Goal: Navigation & Orientation: Find specific page/section

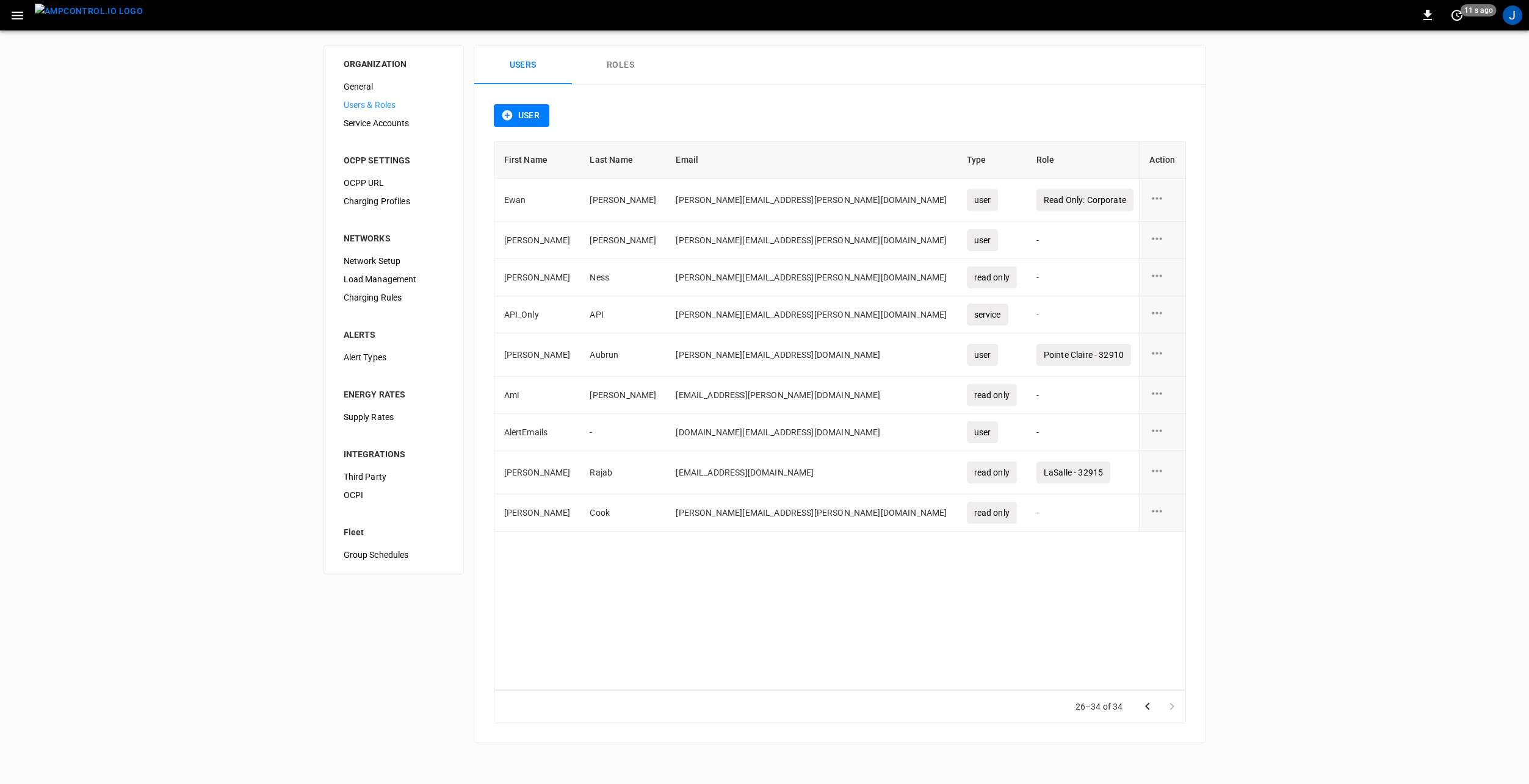
click at [89, 19] on img "menu" at bounding box center [89, 11] width 108 height 15
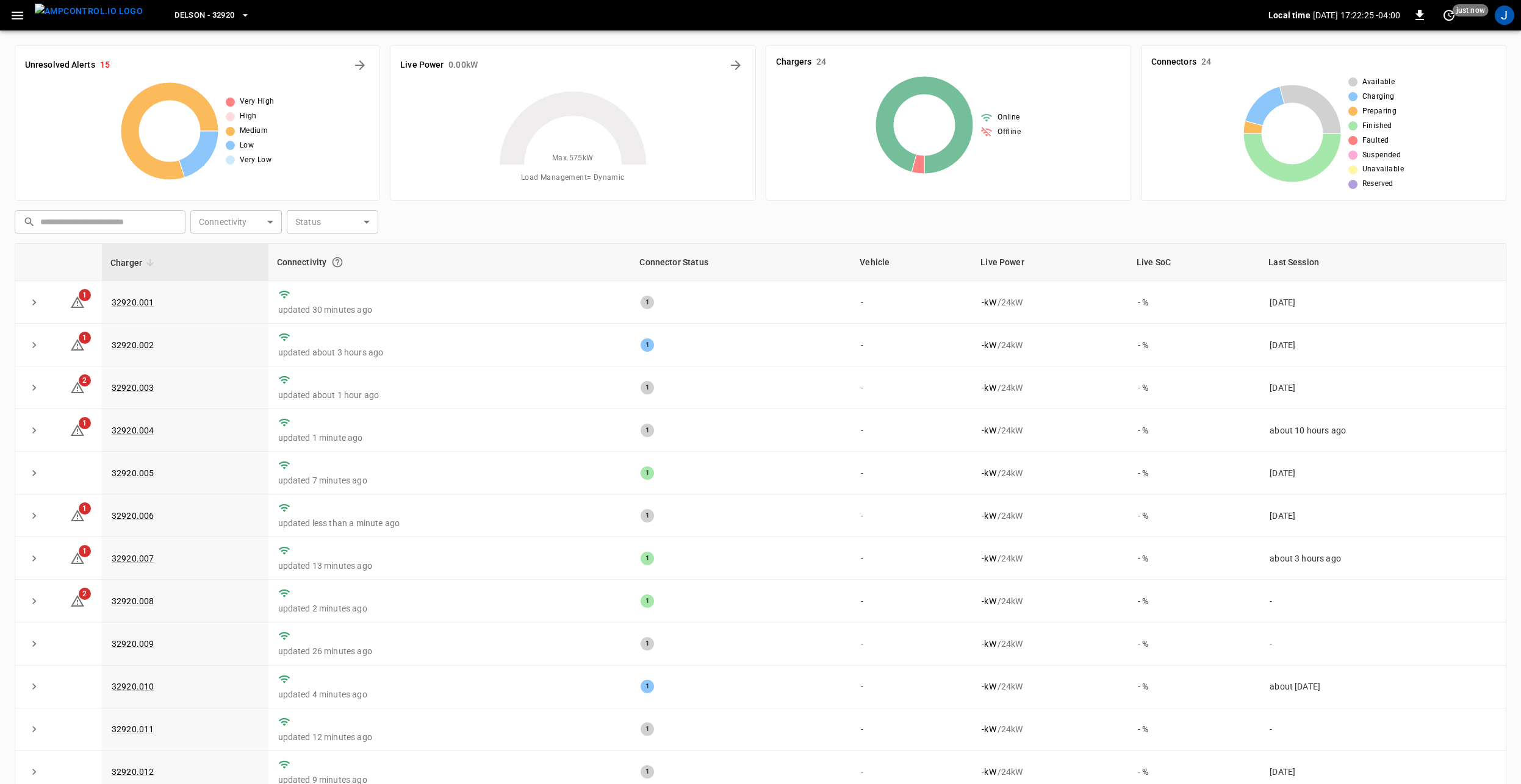
click at [28, 19] on button "button" at bounding box center [18, 16] width 25 height 23
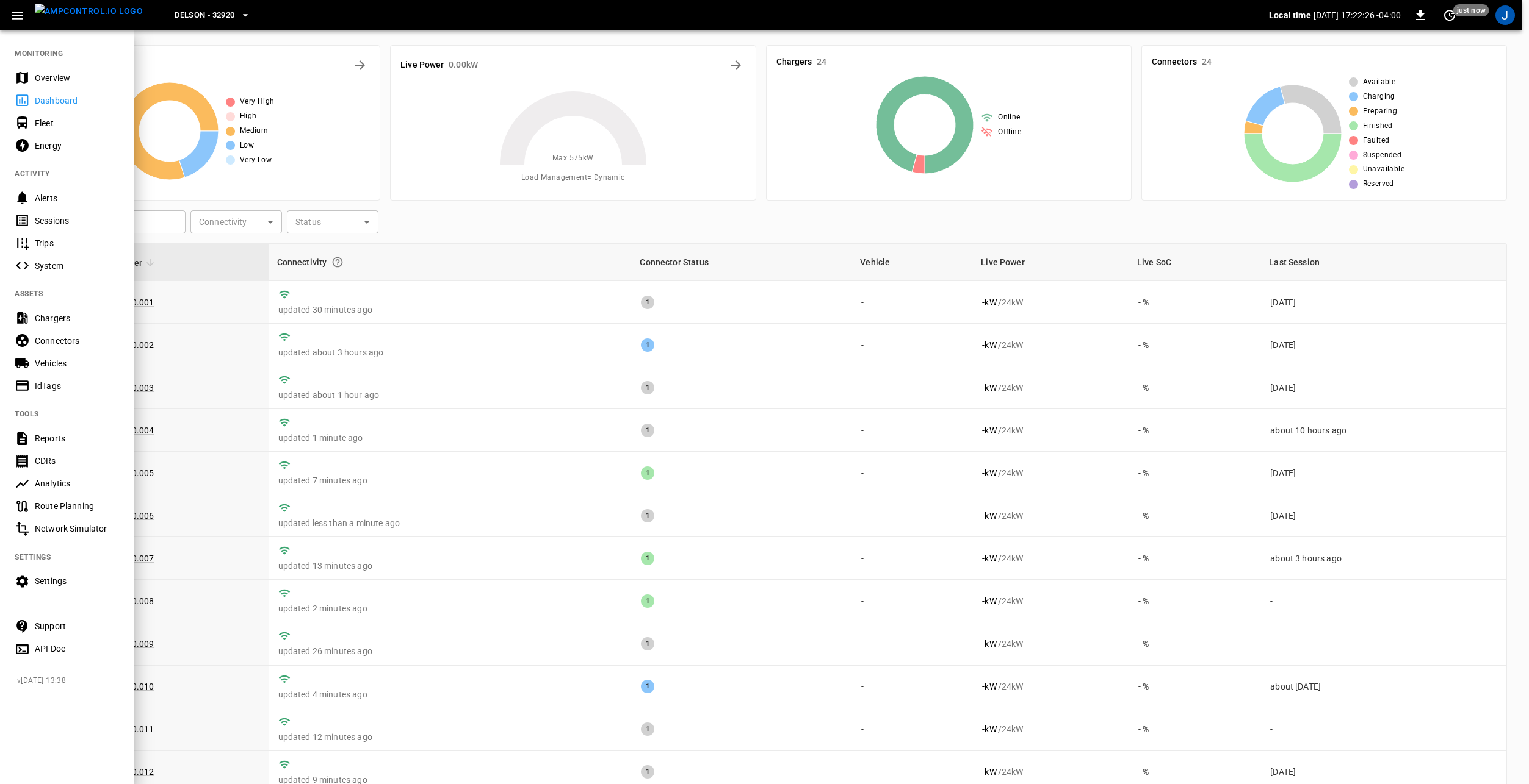
click at [42, 75] on div "Overview" at bounding box center [77, 78] width 85 height 12
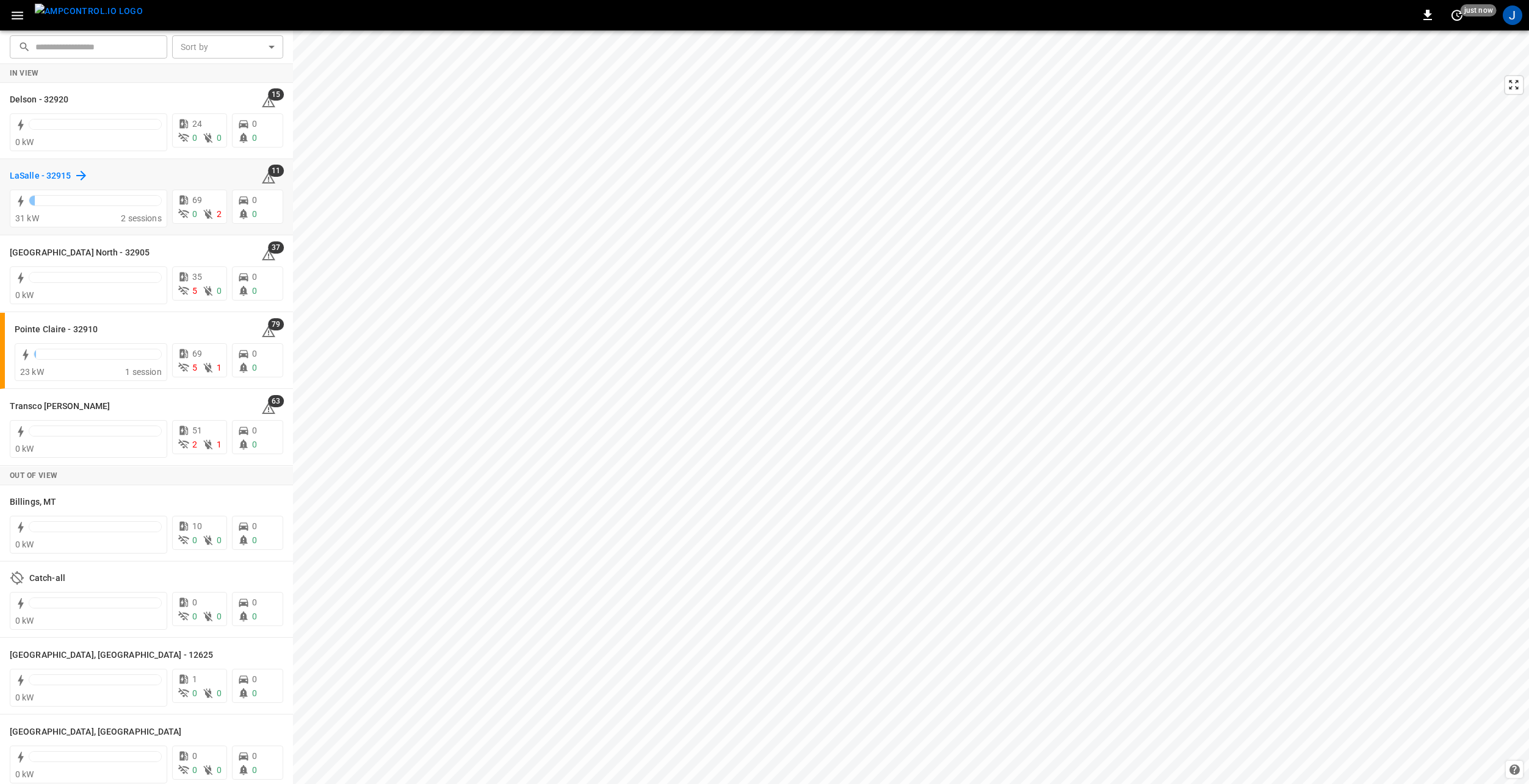
click at [28, 176] on h6 "LaSalle - 32915" at bounding box center [41, 176] width 62 height 13
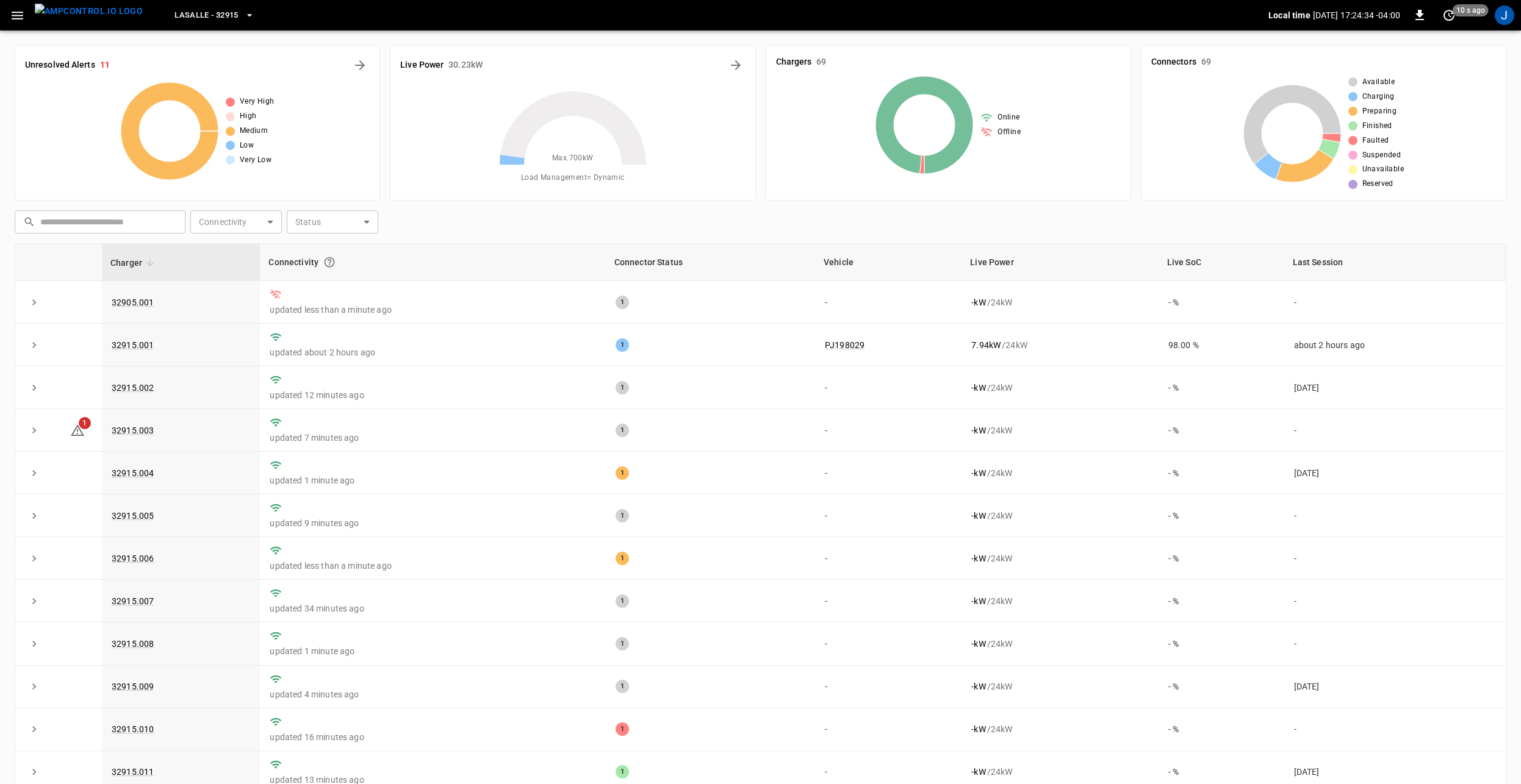
click at [71, 16] on img "menu" at bounding box center [89, 11] width 108 height 15
click at [19, 17] on icon "button" at bounding box center [17, 15] width 15 height 15
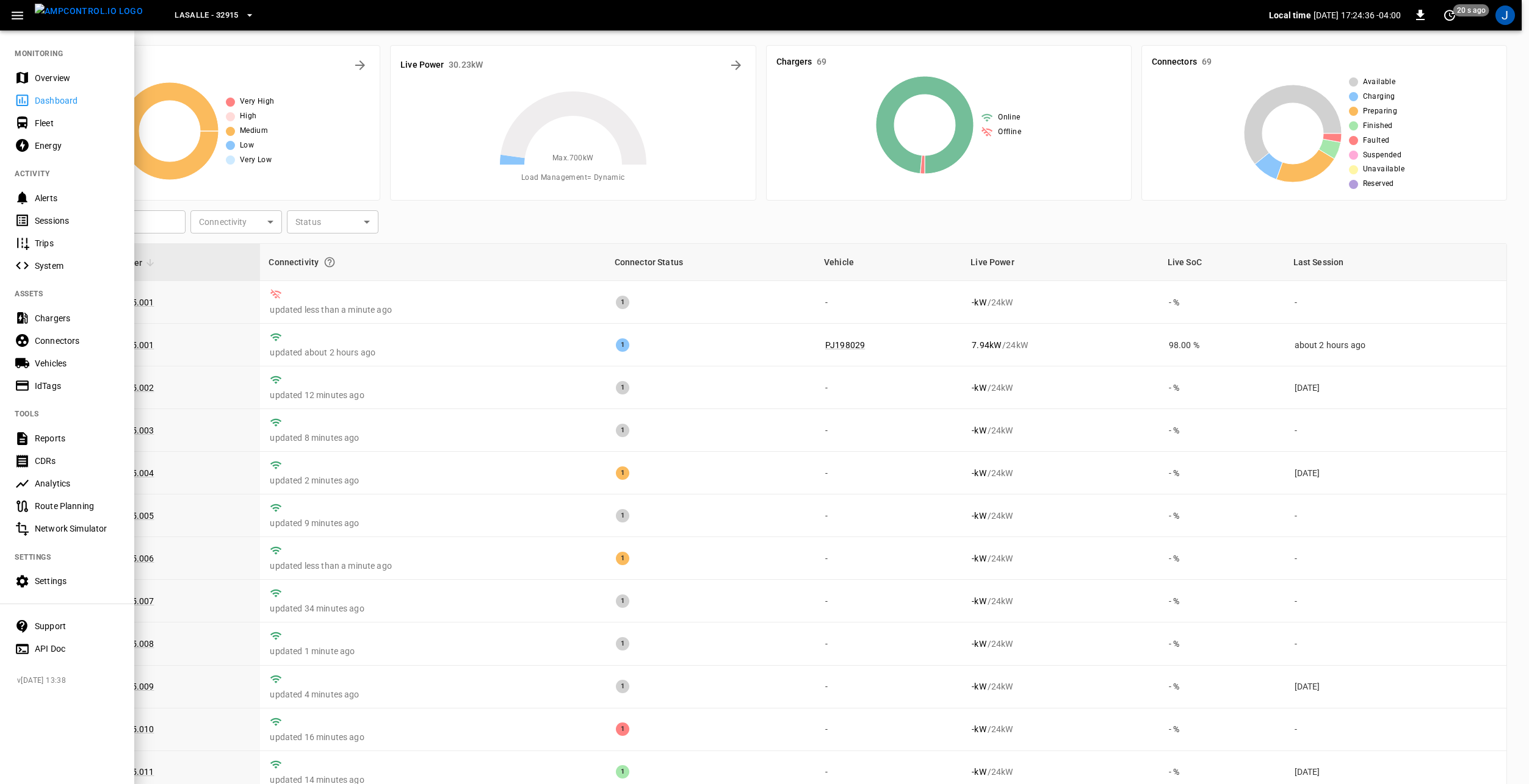
click at [50, 72] on div "Overview" at bounding box center [77, 78] width 85 height 12
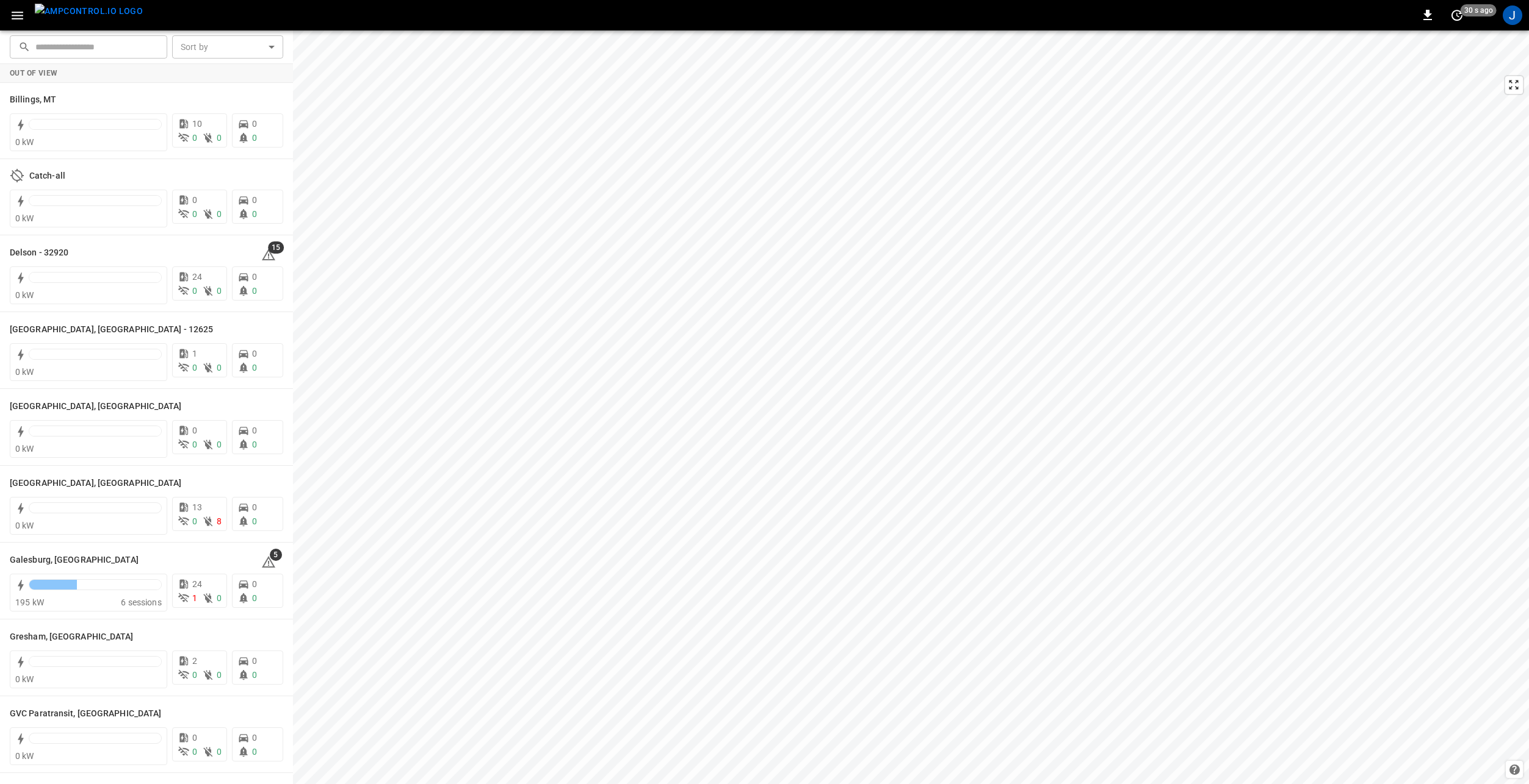
click at [15, 20] on icon "button" at bounding box center [17, 15] width 15 height 15
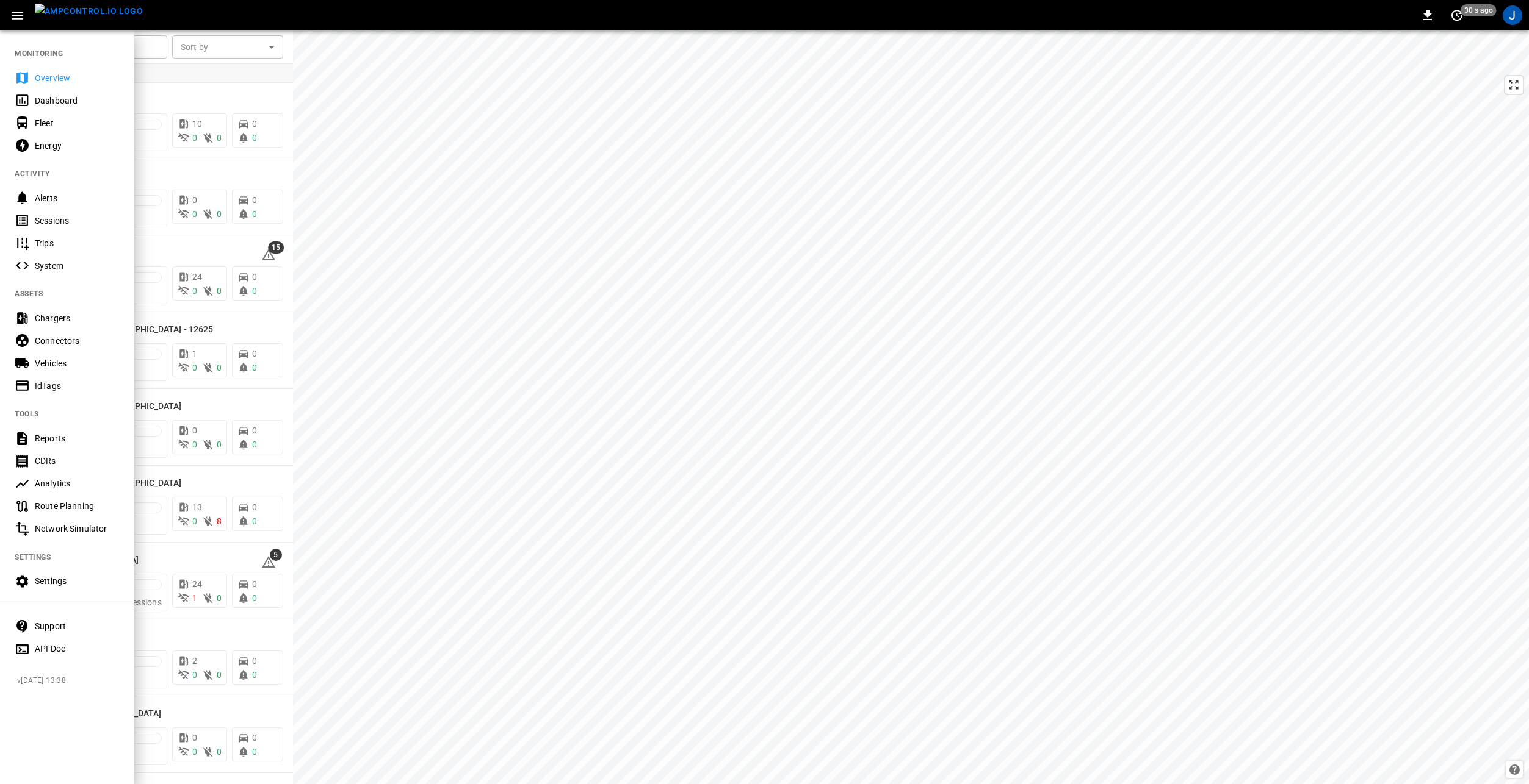
click at [53, 365] on div "Vehicles" at bounding box center [77, 364] width 85 height 12
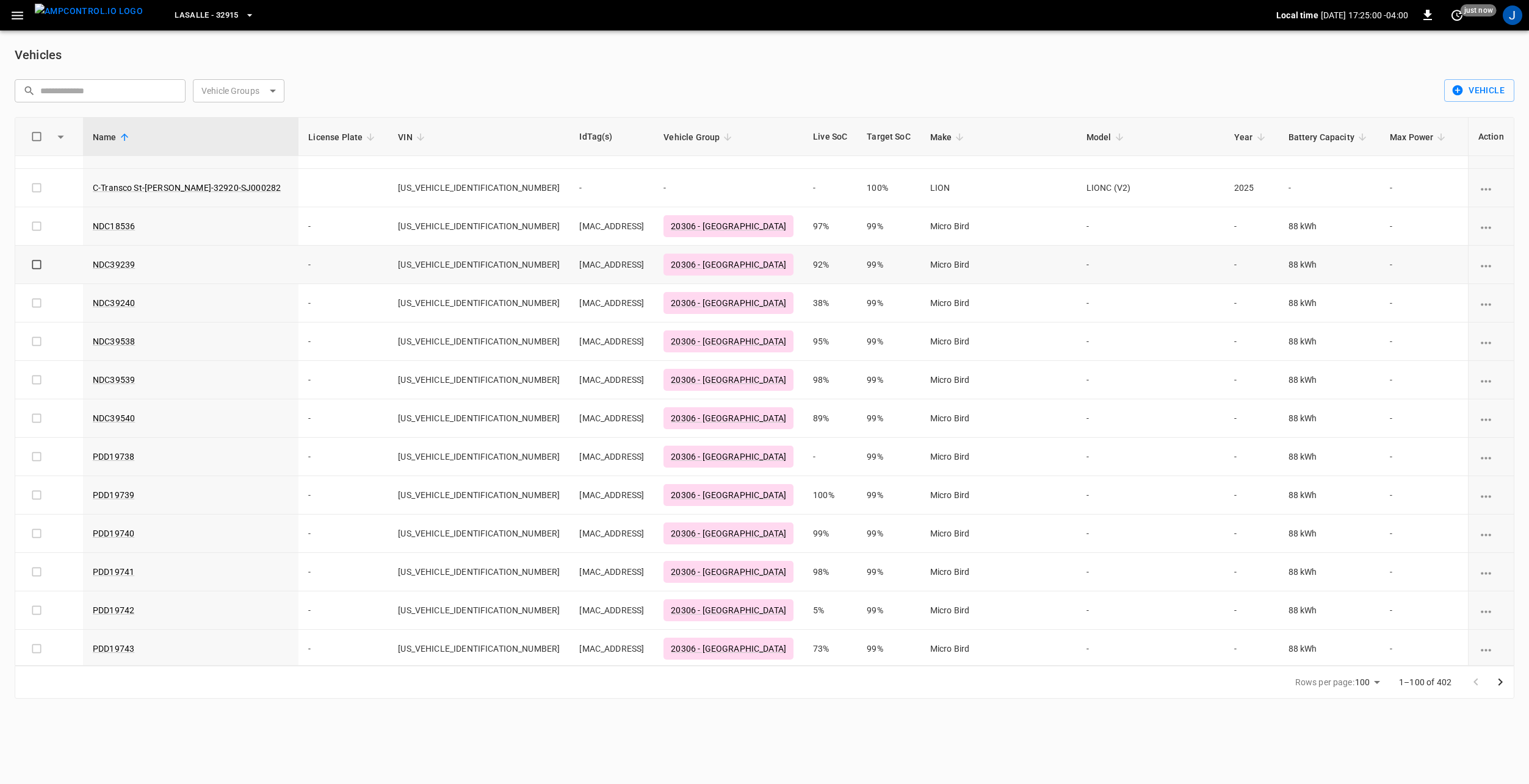
scroll to position [3333, 0]
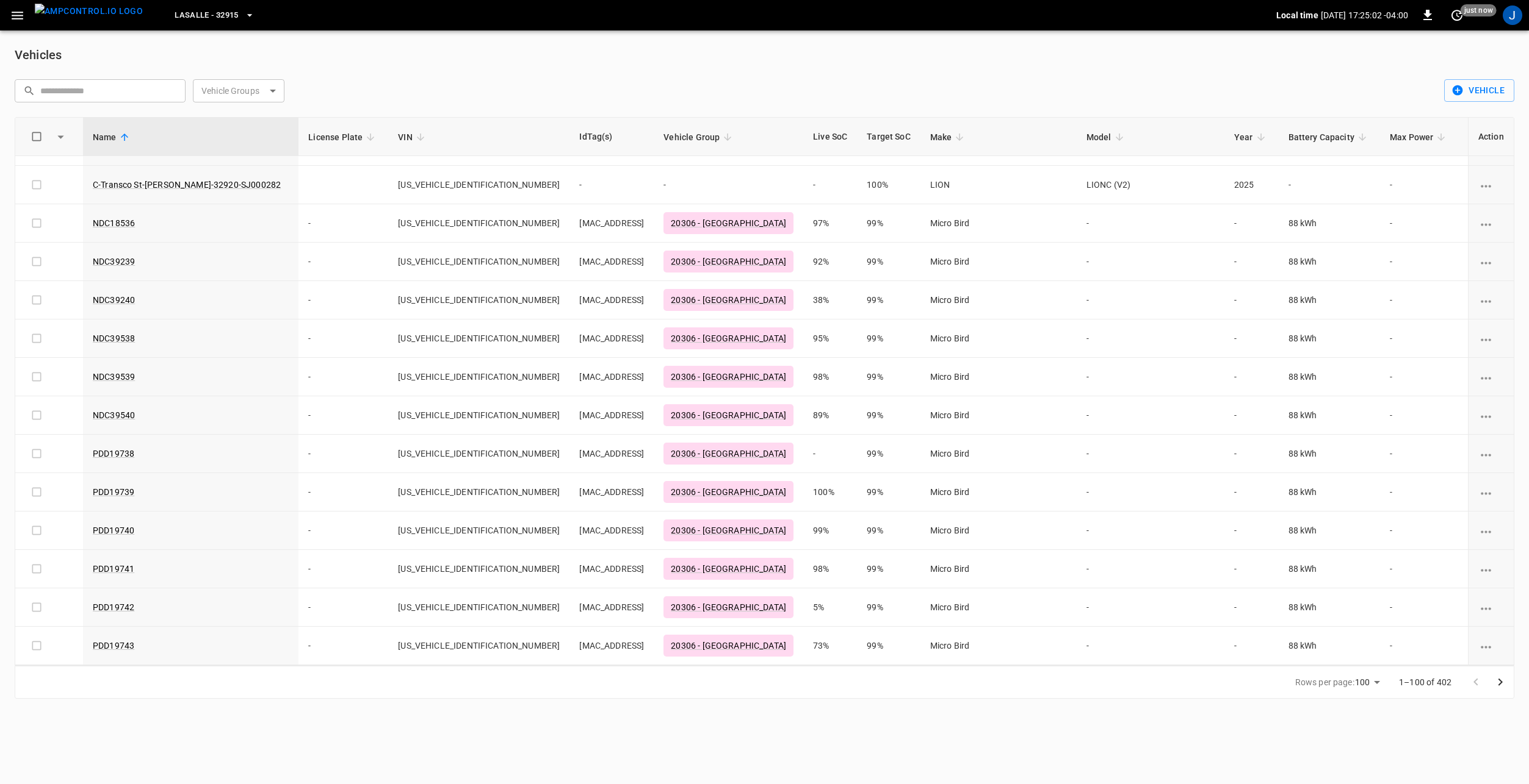
click at [1504, 683] on icon "Go to next page" at bounding box center [1500, 682] width 15 height 15
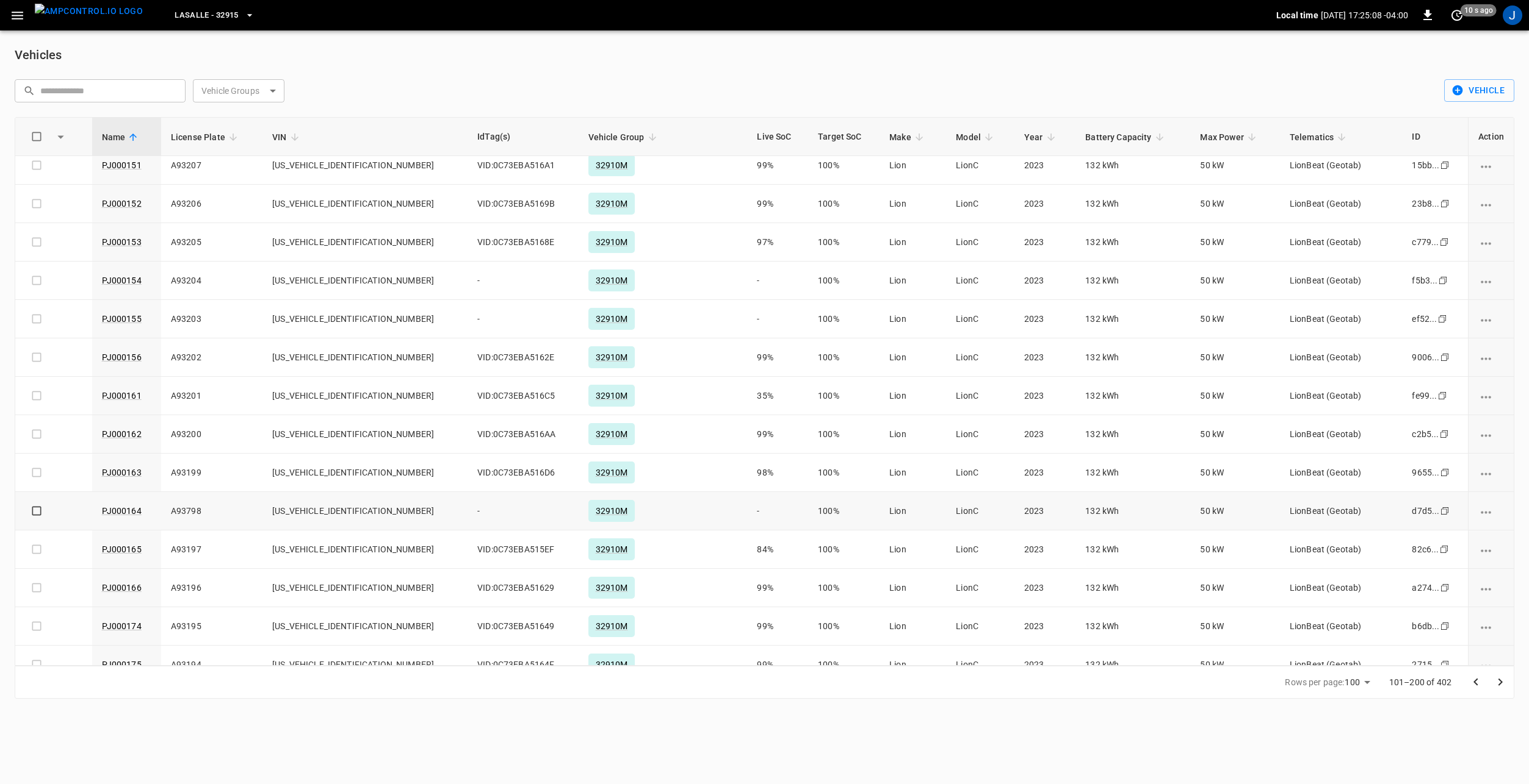
scroll to position [549, 0]
drag, startPoint x: 197, startPoint y: 546, endPoint x: 123, endPoint y: 550, distance: 74.1
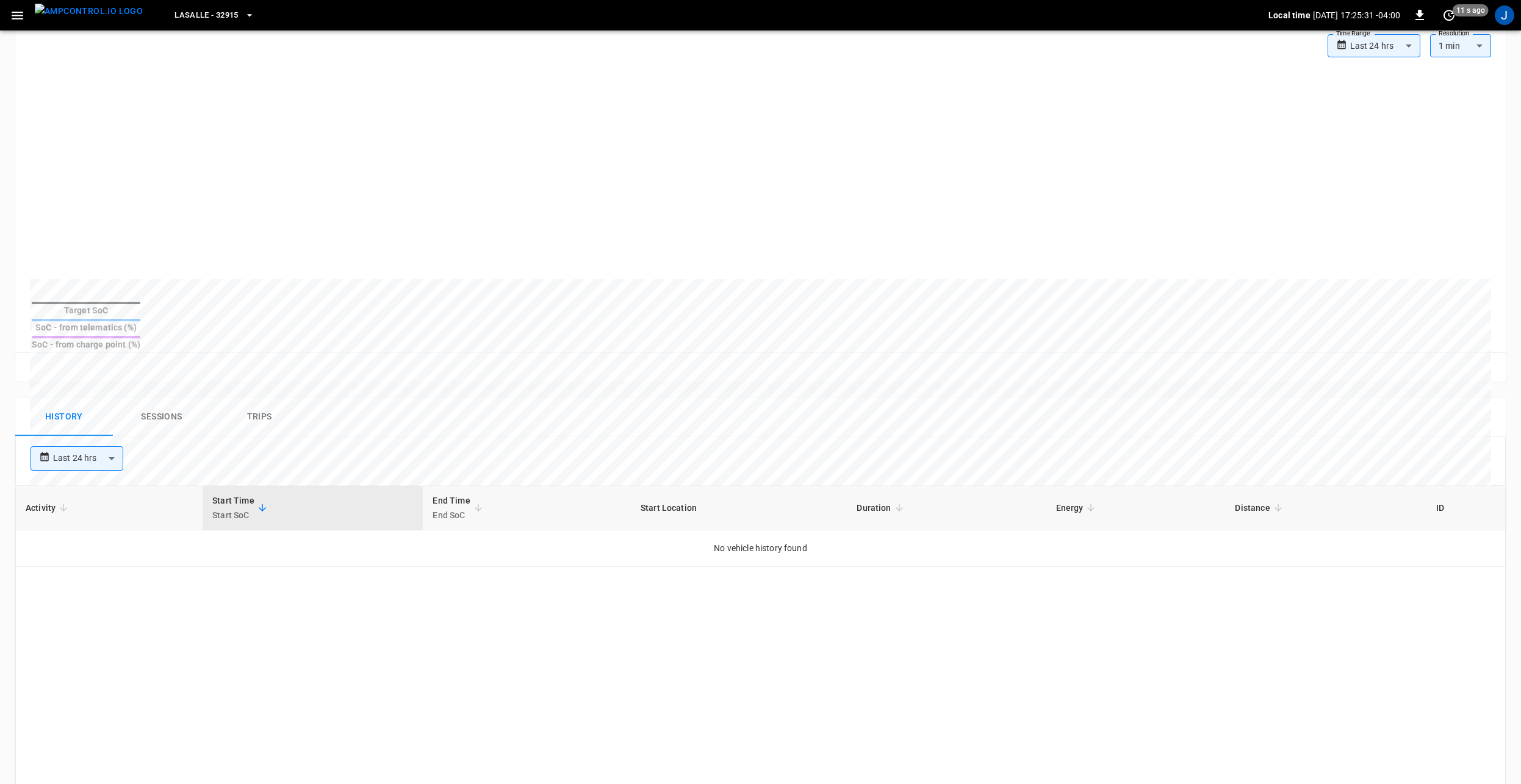
scroll to position [122, 0]
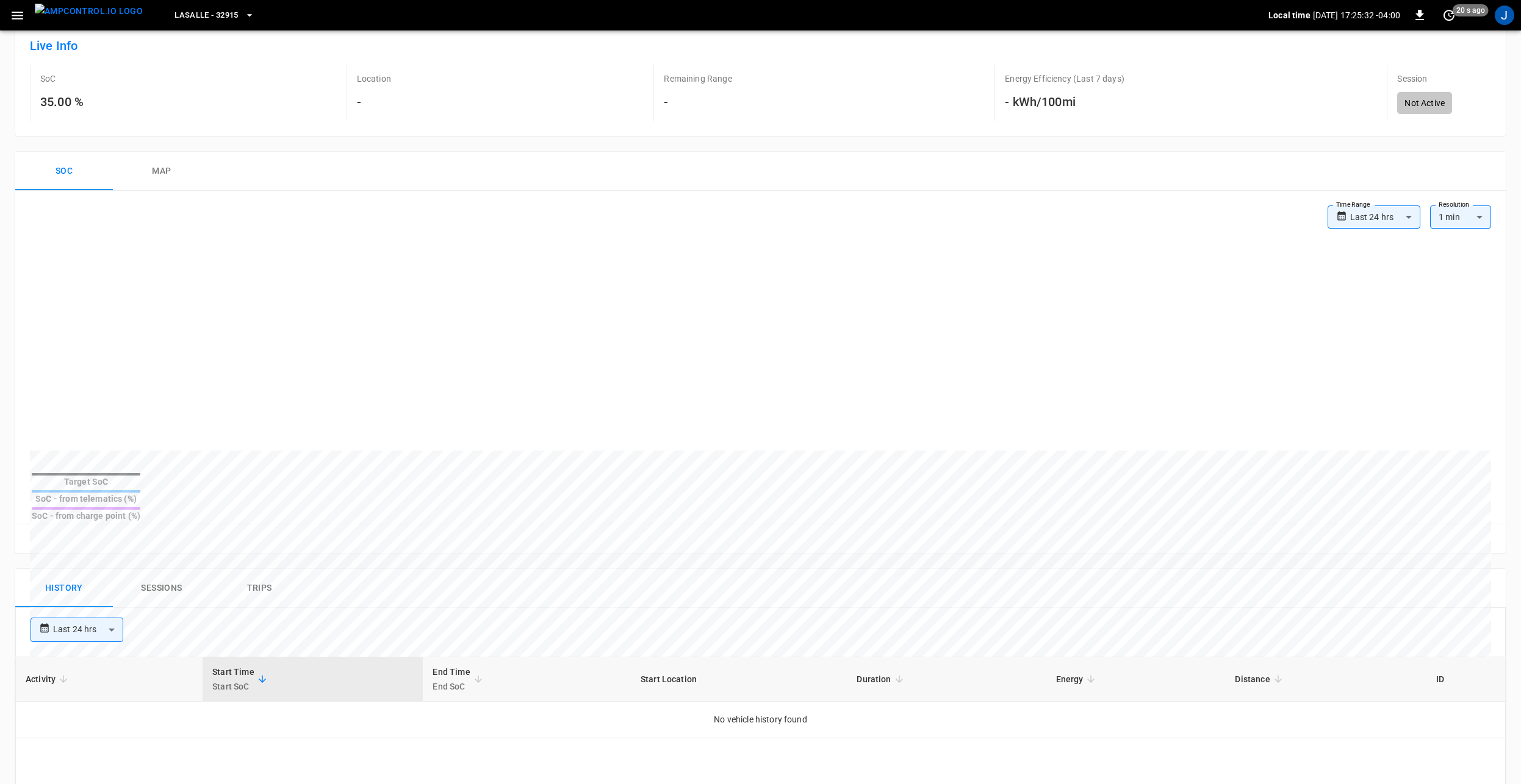
click at [97, 603] on body "**********" at bounding box center [760, 565] width 1521 height 1376
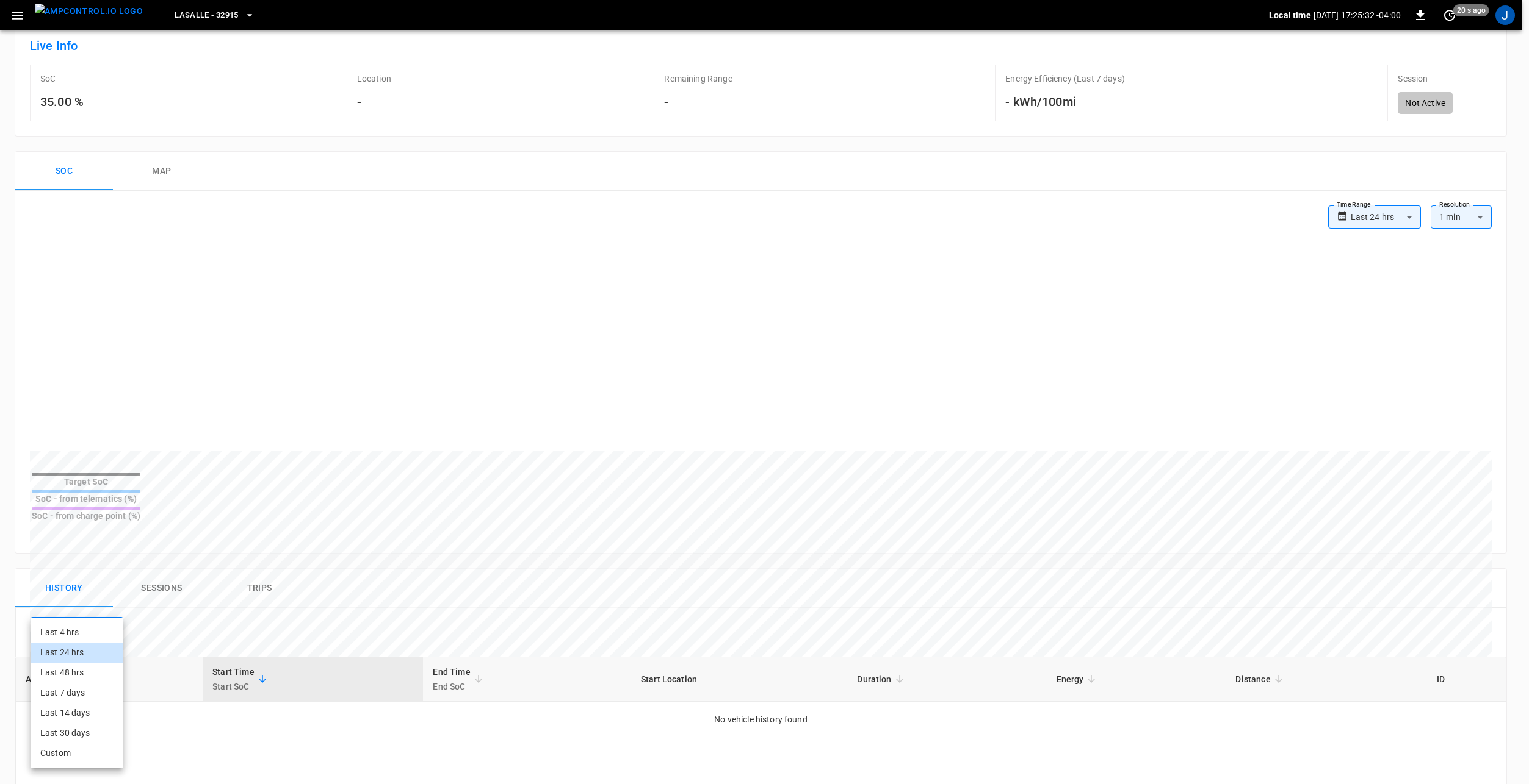
click at [104, 611] on div at bounding box center [764, 392] width 1529 height 784
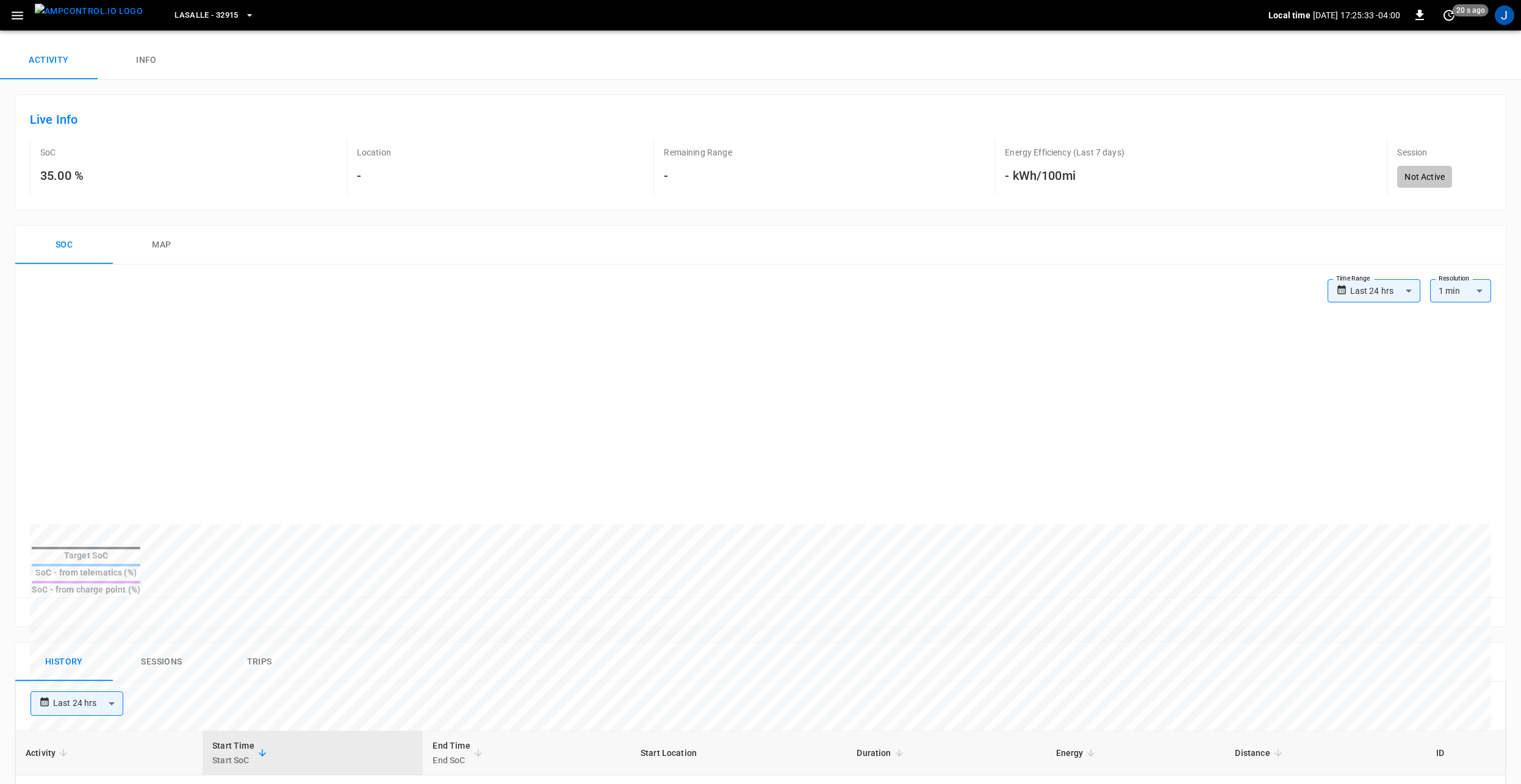
scroll to position [0, 0]
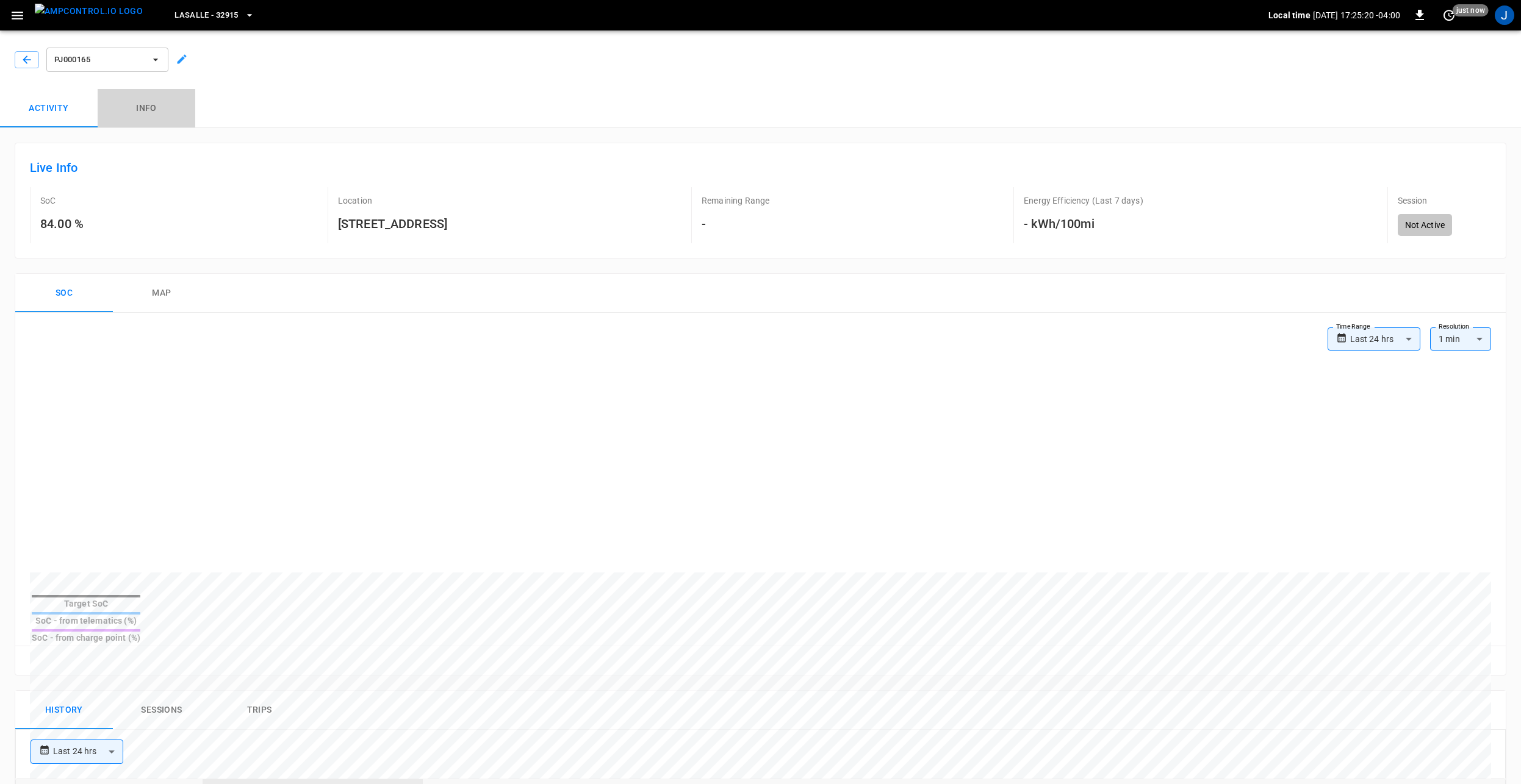
click at [142, 113] on button "Info" at bounding box center [146, 109] width 97 height 39
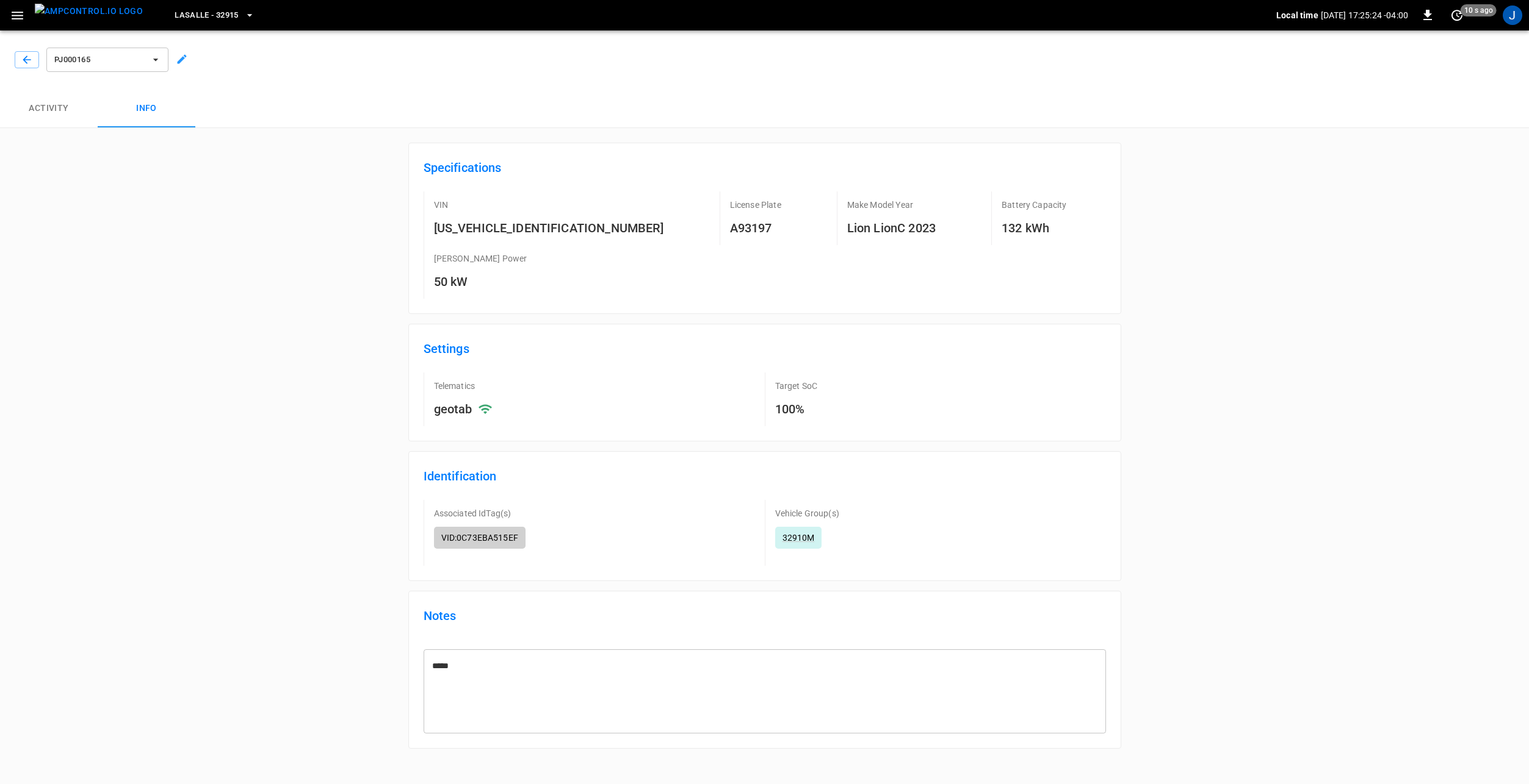
click at [50, 118] on button "Activity" at bounding box center [49, 109] width 97 height 39
